Goal: Information Seeking & Learning: Check status

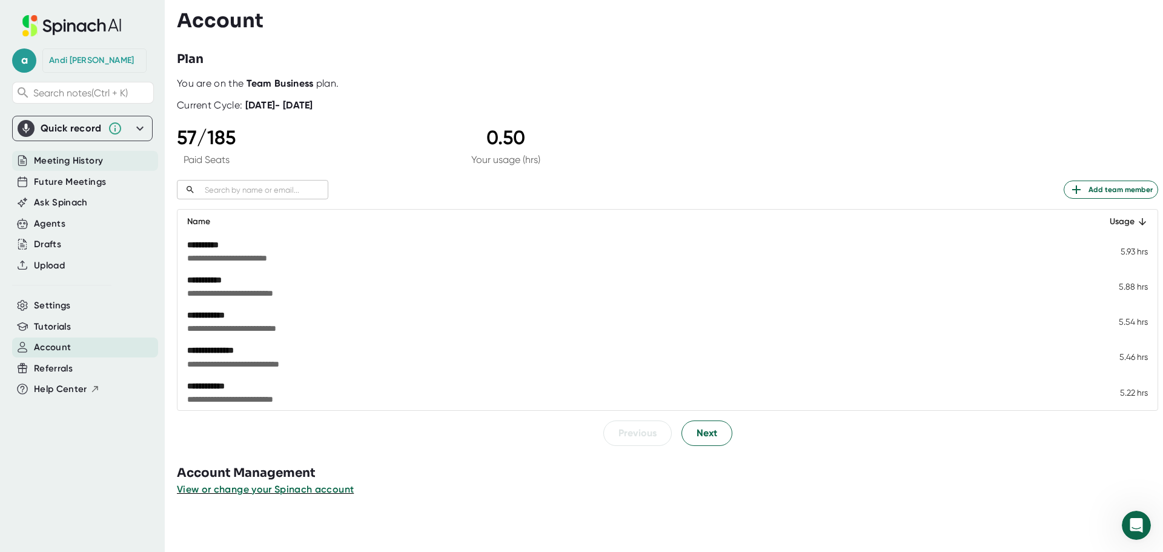
click at [86, 156] on span "Meeting History" at bounding box center [68, 161] width 69 height 14
